Goal: Information Seeking & Learning: Learn about a topic

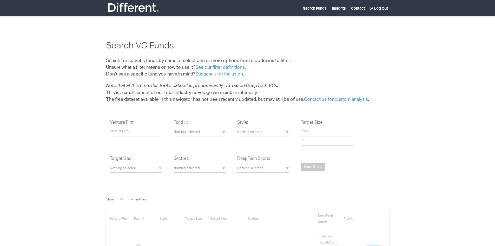
select select
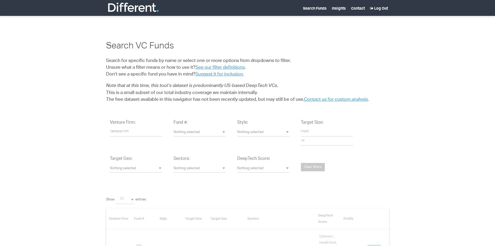
select select "25"
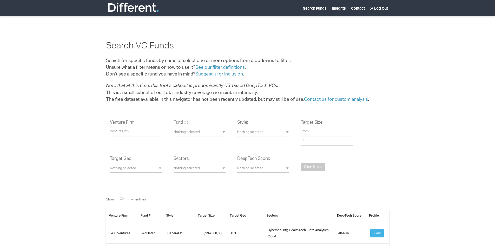
click at [160, 168] on span "Nothing selected" at bounding box center [136, 168] width 52 height 5
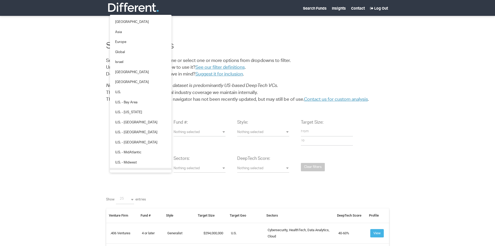
click at [160, 168] on link "U.S. - Mountain" at bounding box center [141, 173] width 62 height 10
select select "[DEMOGRAPHIC_DATA]%20-%20Mountain"
click at [85, 175] on div "Venture Firm: Fund #: Nothing selected 1 2 3 4 or later Accelerator Evergreen R…" at bounding box center [247, 215] width 503 height 199
